Goal: Task Accomplishment & Management: Complete application form

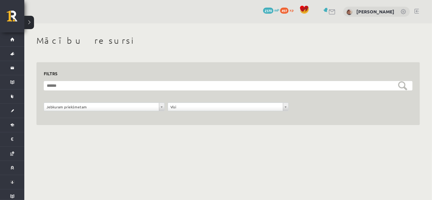
click at [400, 135] on div "**********" at bounding box center [228, 87] width 408 height 128
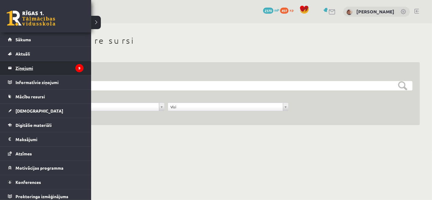
click at [33, 73] on legend "Ziņojumi 9" at bounding box center [49, 68] width 68 height 14
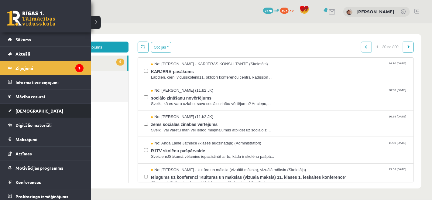
click at [18, 110] on span "[DEMOGRAPHIC_DATA]" at bounding box center [39, 110] width 48 height 5
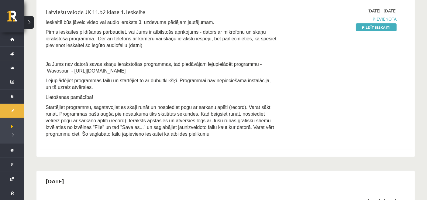
scroll to position [101, 0]
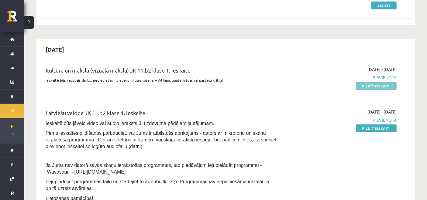
click at [370, 86] on link "Pildīt ieskaiti" at bounding box center [376, 86] width 41 height 8
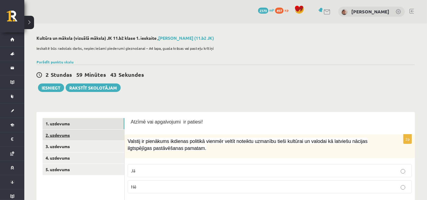
click at [51, 139] on link "2. uzdevums" at bounding box center [84, 135] width 82 height 11
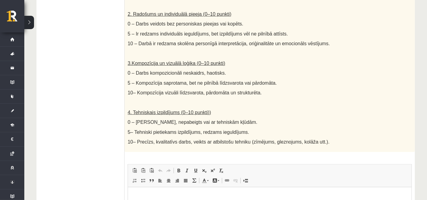
scroll to position [57, 0]
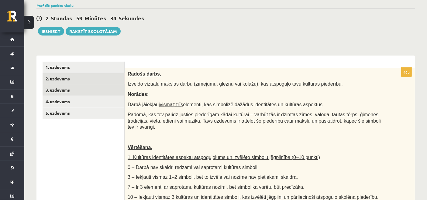
click at [92, 89] on link "3. uzdevums" at bounding box center [84, 89] width 82 height 11
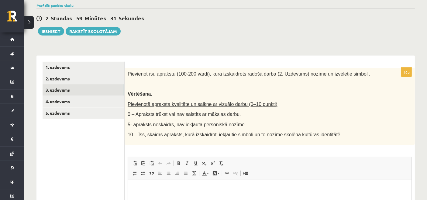
scroll to position [0, 0]
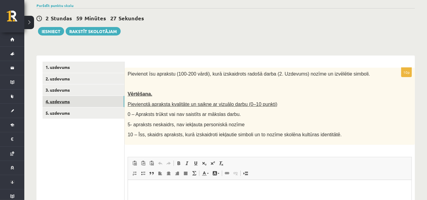
click at [84, 103] on link "4. uzdevums" at bounding box center [84, 101] width 82 height 11
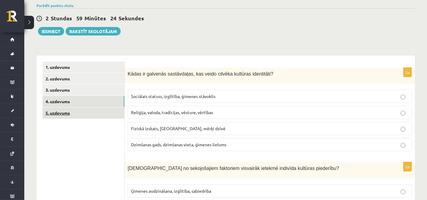
click at [83, 111] on link "5. uzdevums" at bounding box center [84, 113] width 82 height 11
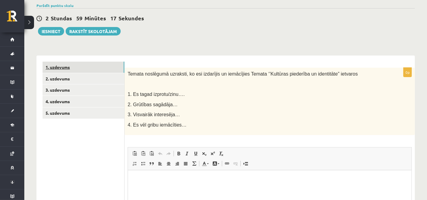
click at [80, 69] on link "1. uzdevums" at bounding box center [84, 67] width 82 height 11
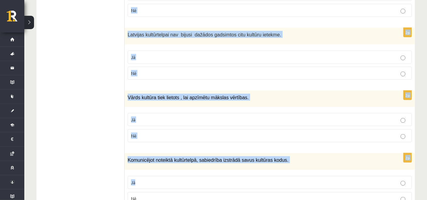
scroll to position [889, 0]
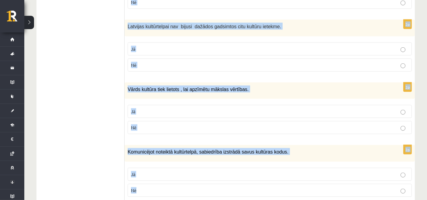
drag, startPoint x: 128, startPoint y: 66, endPoint x: 235, endPoint y: 167, distance: 147.0
copy form "Loremi dol sitametcons ad elitsed! 5d Eiusmod te incididun utlabore etdolore ma…"
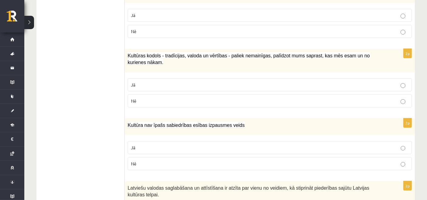
scroll to position [78, 0]
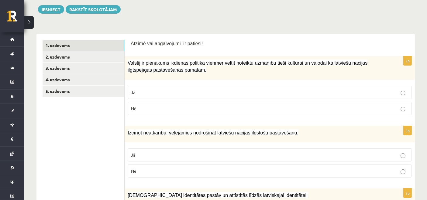
click at [145, 87] on label "Jā" at bounding box center [270, 92] width 284 height 13
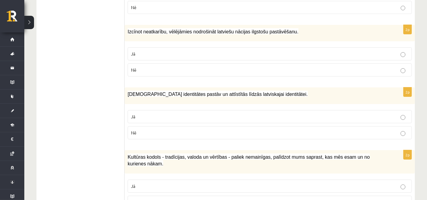
click at [151, 51] on p "Jā" at bounding box center [269, 54] width 277 height 6
click at [149, 114] on p "Jā" at bounding box center [269, 117] width 277 height 6
click at [147, 182] on label "Jā" at bounding box center [270, 186] width 284 height 13
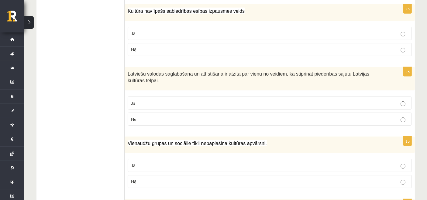
scroll to position [385, 0]
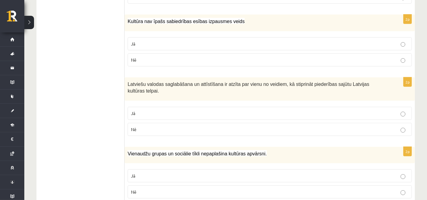
click at [338, 57] on p "Nē" at bounding box center [269, 60] width 277 height 6
click at [178, 126] on p "Nē" at bounding box center [269, 129] width 277 height 6
click at [182, 57] on p "Nē" at bounding box center [269, 60] width 277 height 6
click at [213, 110] on p "Jā" at bounding box center [269, 113] width 277 height 6
click at [316, 189] on p "Nē" at bounding box center [269, 192] width 277 height 6
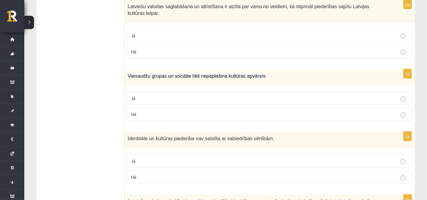
scroll to position [482, 0]
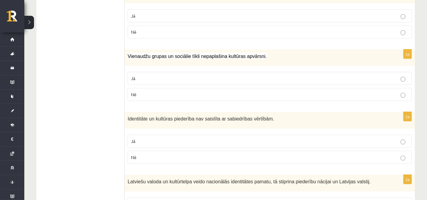
click at [327, 151] on label "Nē" at bounding box center [270, 157] width 284 height 13
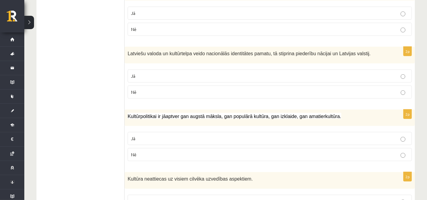
scroll to position [615, 0]
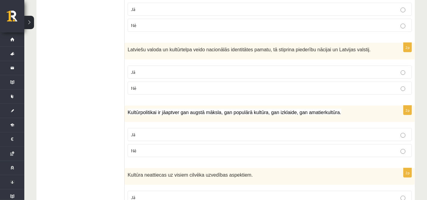
click at [382, 69] on p "Jā" at bounding box center [269, 72] width 277 height 6
click at [377, 132] on p "Jā" at bounding box center [269, 135] width 277 height 6
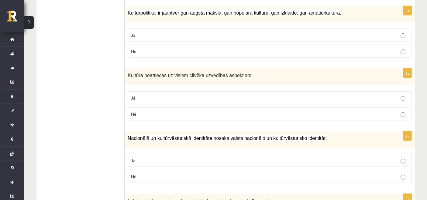
scroll to position [730, 0]
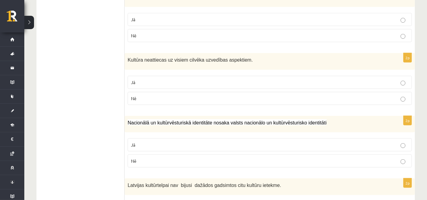
click at [389, 95] on p "Nē" at bounding box center [269, 98] width 277 height 6
click at [378, 158] on p "Nē" at bounding box center [269, 161] width 277 height 6
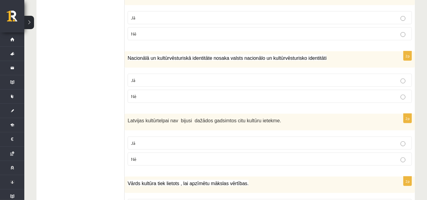
click at [401, 153] on label "Nē" at bounding box center [270, 159] width 284 height 13
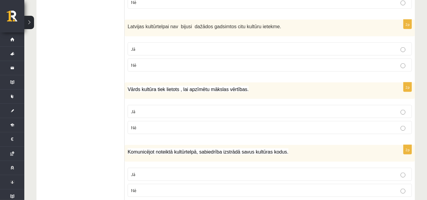
click at [391, 108] on p "Jā" at bounding box center [269, 111] width 277 height 6
click at [184, 171] on p "Jā" at bounding box center [269, 174] width 277 height 6
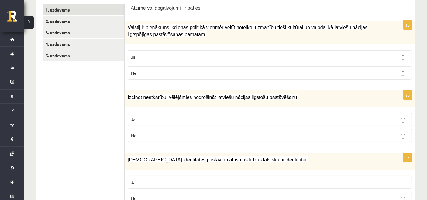
scroll to position [84, 0]
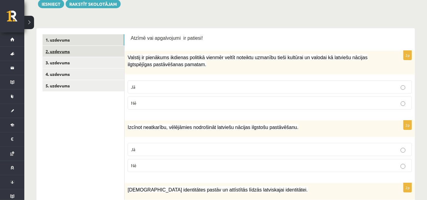
click at [98, 50] on link "2. uzdevums" at bounding box center [84, 51] width 82 height 11
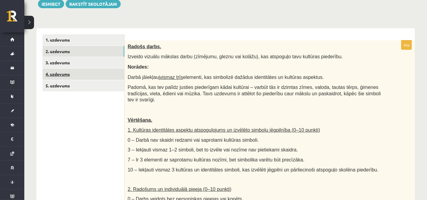
scroll to position [0, 0]
click at [71, 74] on link "4. uzdevums" at bounding box center [84, 74] width 82 height 11
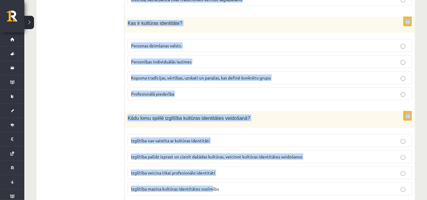
scroll to position [876, 0]
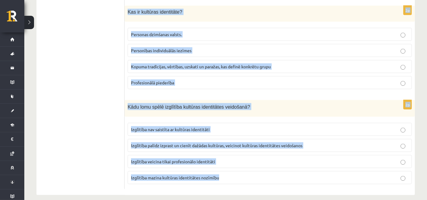
drag, startPoint x: 127, startPoint y: 44, endPoint x: 255, endPoint y: 199, distance: 201.3
copy form "Lorem ip dolorsit ametconsect, adi elits doeiusm temporin utlaboreet? Doloremag…"
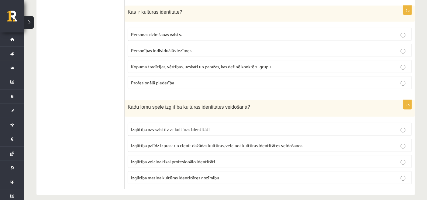
drag, startPoint x: 110, startPoint y: 102, endPoint x: 115, endPoint y: 98, distance: 6.7
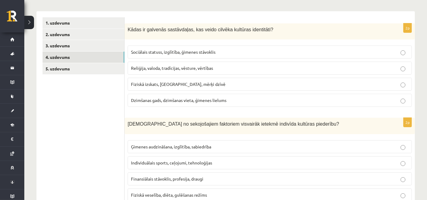
scroll to position [102, 0]
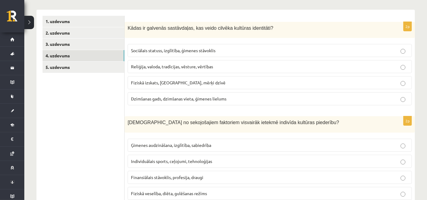
click at [207, 69] on p "Reliģija, valoda, tradīcijas, vēsture, vērtības" at bounding box center [269, 66] width 277 height 6
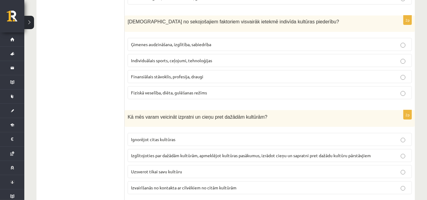
scroll to position [210, 0]
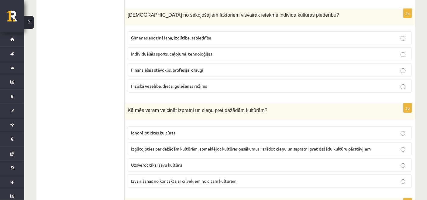
click at [297, 40] on label "Ģimenes audzināšana, izglītība, sabiedrība" at bounding box center [270, 37] width 284 height 13
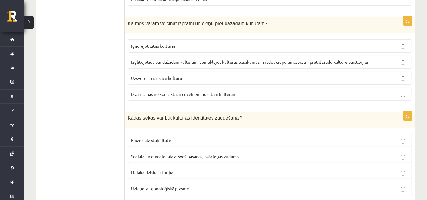
scroll to position [316, 0]
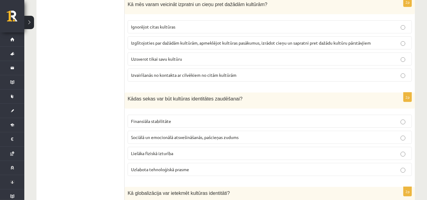
click at [163, 45] on label "Izglītojoties par dažādām kultūrām, apmeklējot kultūras pasākumus, izrādot cieņ…" at bounding box center [270, 42] width 284 height 13
click at [147, 150] on p "Lielāka fiziskā izturība" at bounding box center [269, 153] width 277 height 6
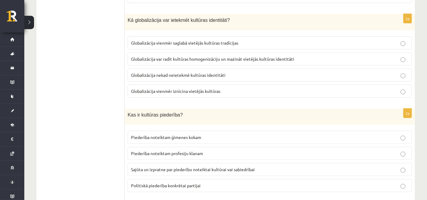
scroll to position [492, 0]
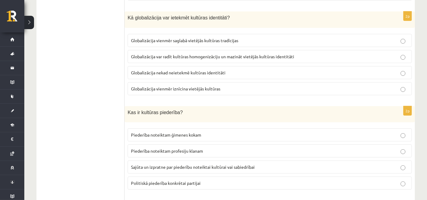
click at [144, 75] on label "Globalizācija nekad neietekmē kultūras identitāti" at bounding box center [270, 72] width 284 height 13
click at [139, 166] on p "Sajūta un izpratne par piederību noteiktai kultūrai vai sabiedrībai" at bounding box center [269, 167] width 277 height 6
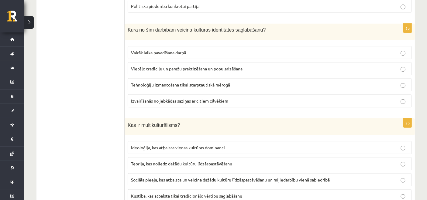
scroll to position [684, 0]
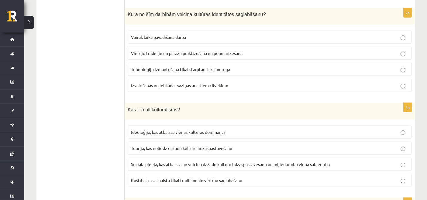
click at [187, 162] on span "Sociāla pieeja, kas atbalsta un veicina dažādu kultūru līdzāspastāvēšanu un mij…" at bounding box center [230, 164] width 199 height 5
click at [173, 50] on span "Vietējo tradīciju un paražu praktizēšana un popularizēšana" at bounding box center [186, 52] width 111 height 5
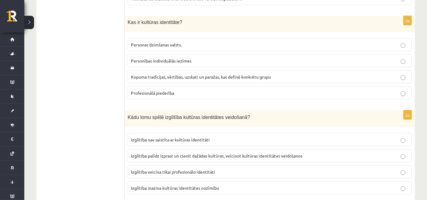
scroll to position [873, 0]
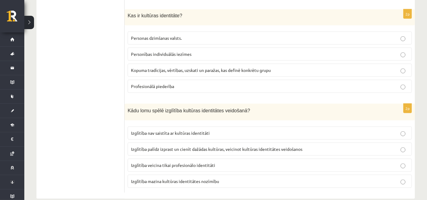
click at [166, 67] on span "Kopuma tradīcijas, vērtības, uzskati un paražas, kas definē konkrētu grupu" at bounding box center [201, 69] width 140 height 5
click at [203, 146] on label "Izglītība palīdz izprast un cienīt dažādas kultūras, veicinot kultūras identitā…" at bounding box center [270, 149] width 284 height 13
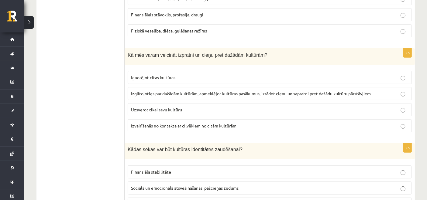
drag, startPoint x: 299, startPoint y: 139, endPoint x: 280, endPoint y: 139, distance: 18.8
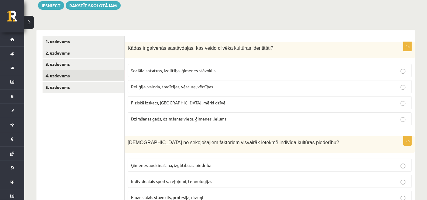
scroll to position [63, 0]
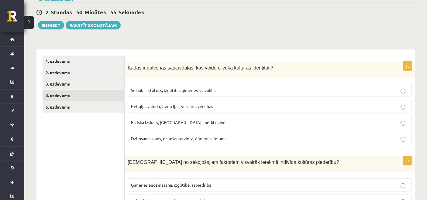
drag, startPoint x: 280, startPoint y: 139, endPoint x: 182, endPoint y: 48, distance: 134.1
click at [61, 111] on link "5. uzdevums" at bounding box center [84, 106] width 82 height 11
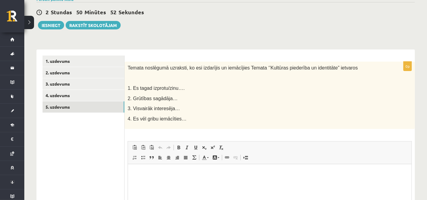
scroll to position [0, 0]
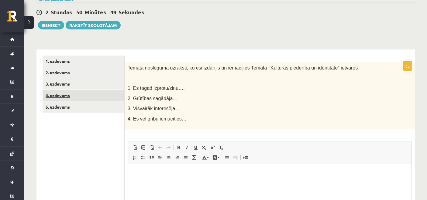
click at [71, 98] on link "4. uzdevums" at bounding box center [84, 95] width 82 height 11
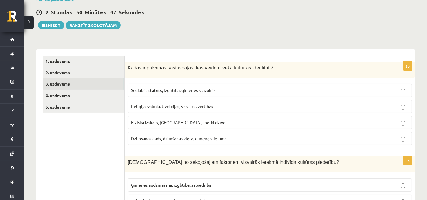
click at [74, 86] on link "3. uzdevums" at bounding box center [84, 83] width 82 height 11
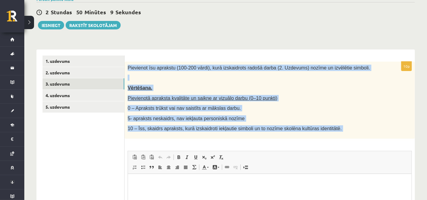
drag, startPoint x: 128, startPoint y: 65, endPoint x: 345, endPoint y: 140, distance: 230.6
click at [345, 140] on div "10p Pievienot īsu aprakstu (100-200 vārdi), kurā izskaidrots radošā darba (2. U…" at bounding box center [270, 170] width 290 height 216
copy div "Loremipsu dol sitametc (393-088 adipi), elit seddoeiusmo tempor incid (2. Utlab…"
click at [87, 73] on link "2. uzdevums" at bounding box center [84, 72] width 82 height 11
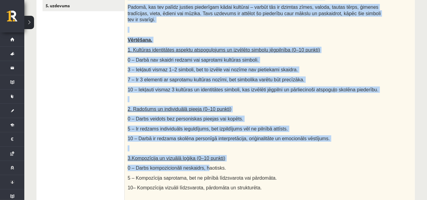
scroll to position [360, 0]
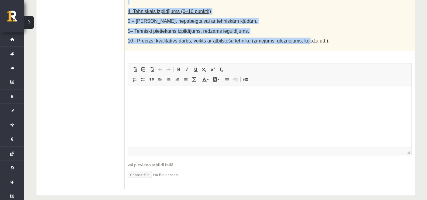
drag, startPoint x: 127, startPoint y: 67, endPoint x: 293, endPoint y: 42, distance: 167.4
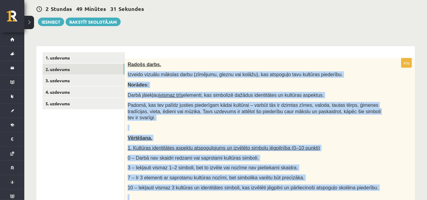
scroll to position [57, 0]
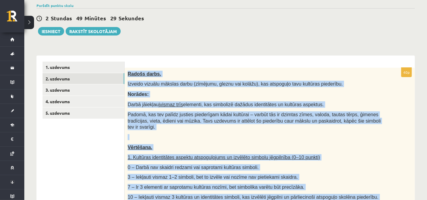
drag, startPoint x: 315, startPoint y: 37, endPoint x: 128, endPoint y: 71, distance: 190.2
copy div "Loremi dolor. Sitamet consect adipisc elits (doeiusmo, tempor inc utlabo), etd …"
click at [242, 74] on p "Radošs darbs." at bounding box center [255, 74] width 254 height 6
click at [211, 155] on span "1. Kultūras identitātes aspektu atspoguļojums un izvēlēto simbolu jēgpilnība (0…" at bounding box center [224, 157] width 192 height 5
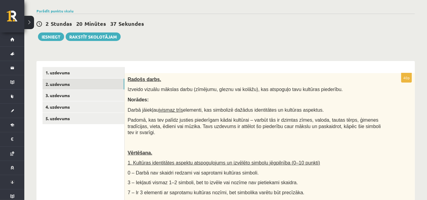
scroll to position [0, 0]
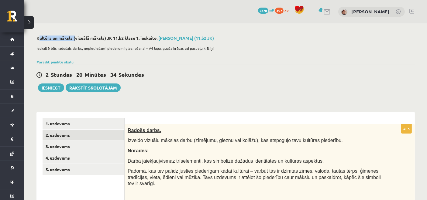
drag, startPoint x: 36, startPoint y: 38, endPoint x: 74, endPoint y: 40, distance: 38.4
click at [202, 87] on div "2 Stundas 20 Minūtes 33 Sekundes Ieskaite saglabāta! Iesniegt Rakstīt skolotājam" at bounding box center [225, 78] width 378 height 27
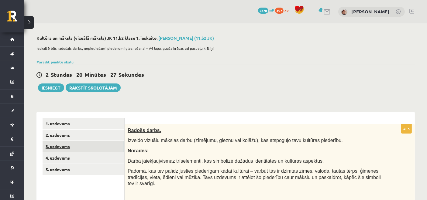
click at [66, 145] on link "3. uzdevums" at bounding box center [84, 146] width 82 height 11
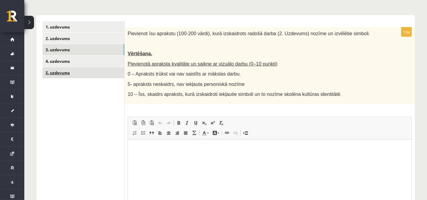
click at [70, 73] on link "5. uzdevums" at bounding box center [84, 72] width 82 height 11
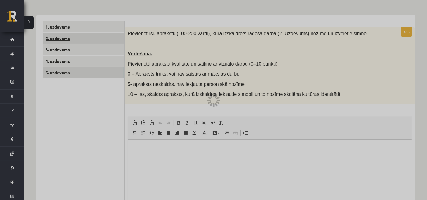
scroll to position [87, 0]
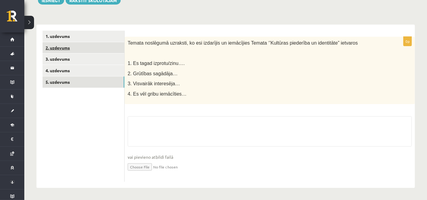
click at [60, 47] on link "2. uzdevums" at bounding box center [84, 47] width 82 height 11
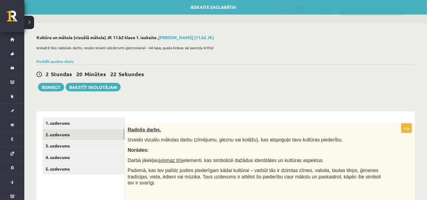
scroll to position [0, 0]
